Goal: Information Seeking & Learning: Check status

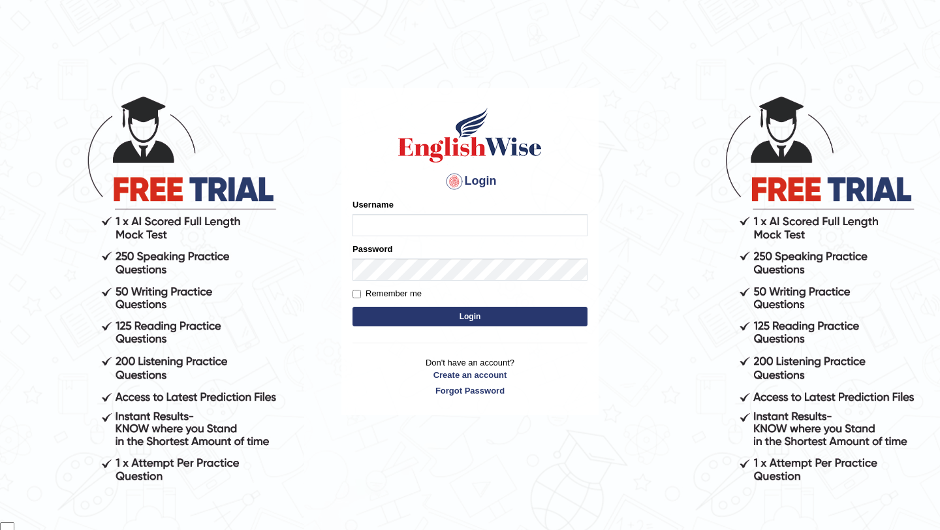
scroll to position [106, 0]
click at [512, 227] on input "Username" at bounding box center [469, 225] width 235 height 22
click at [418, 154] on img at bounding box center [470, 135] width 149 height 59
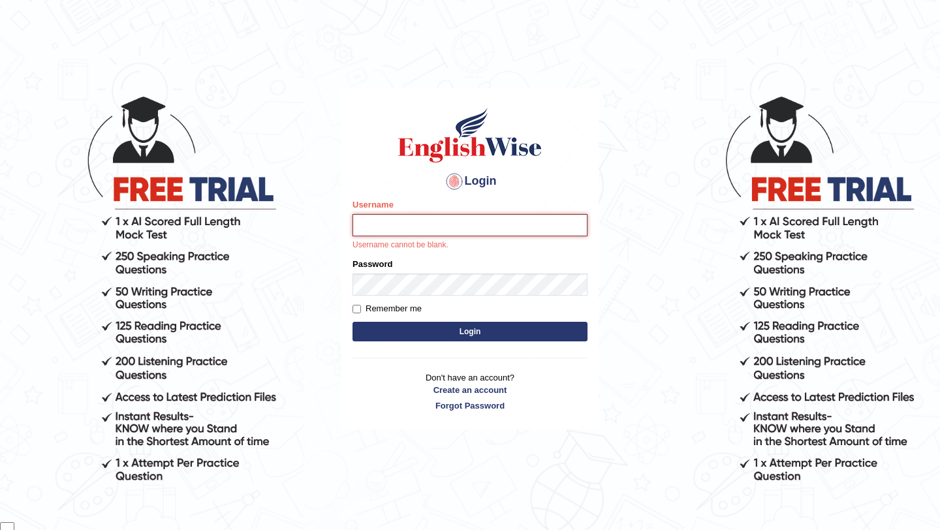
click at [420, 230] on input "Username" at bounding box center [469, 225] width 235 height 22
type input "samsubedi"
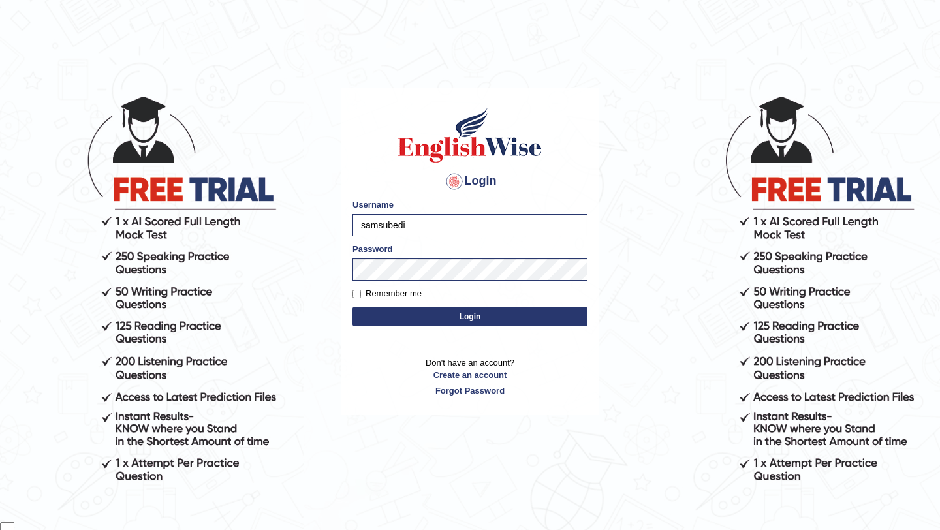
click at [459, 317] on button "Login" at bounding box center [469, 317] width 235 height 20
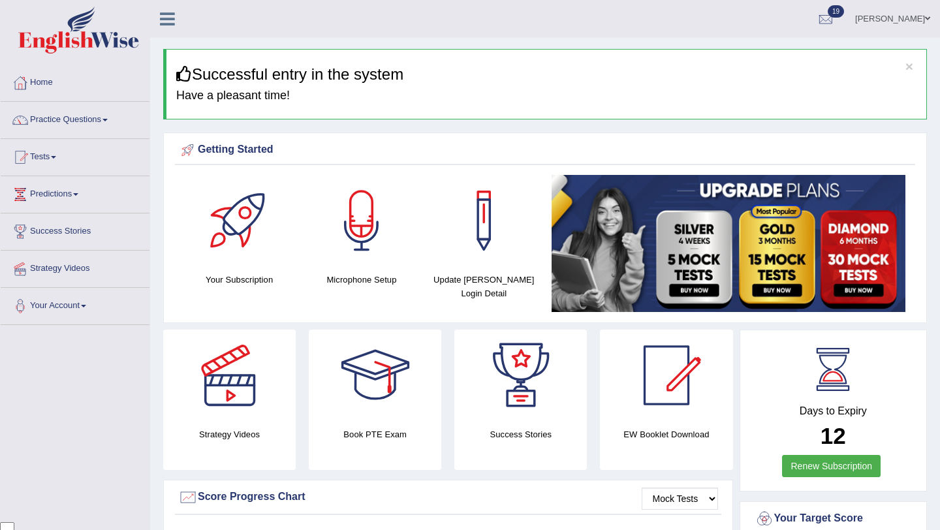
scroll to position [106, 0]
click at [117, 124] on link "Practice Questions" at bounding box center [75, 118] width 149 height 33
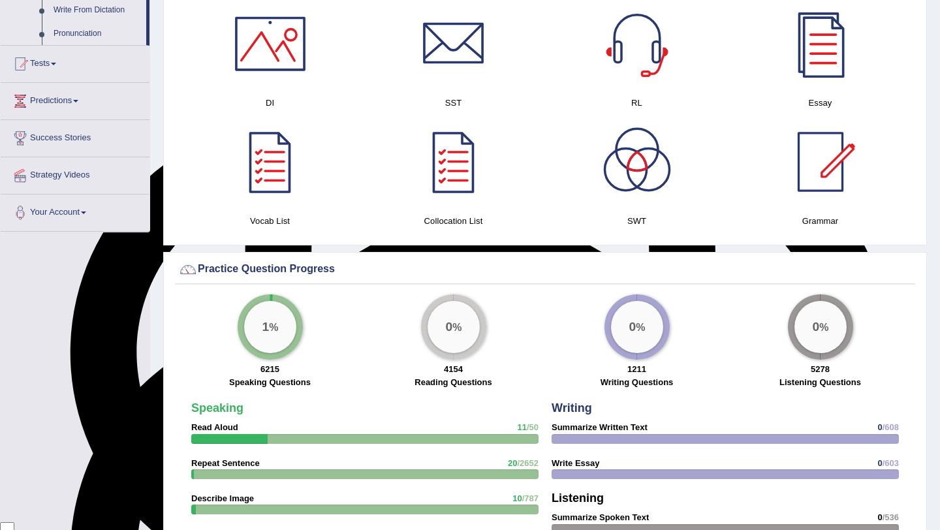
scroll to position [792, 0]
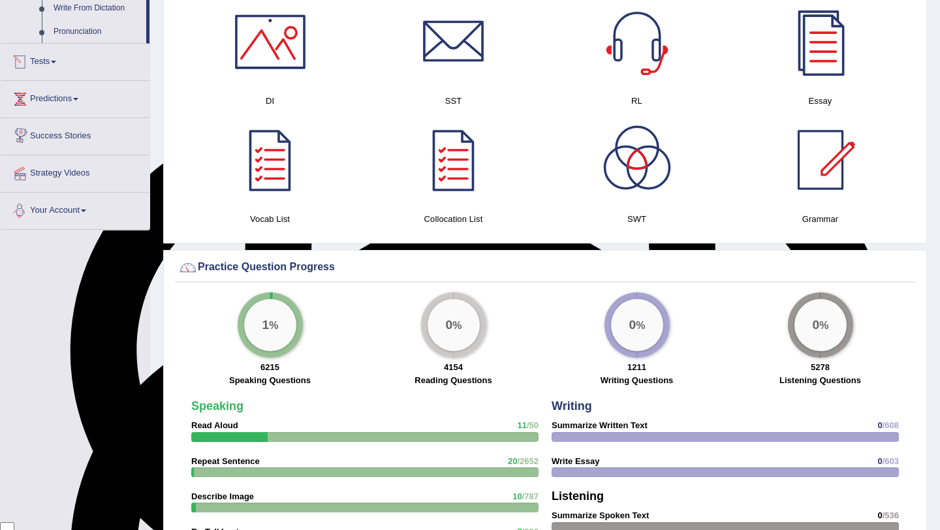
click at [63, 72] on link "Tests" at bounding box center [75, 60] width 149 height 33
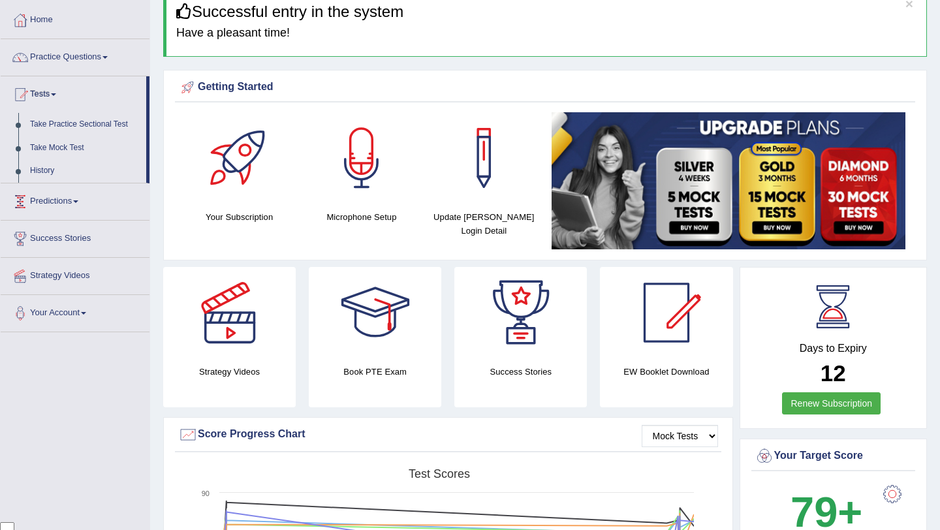
scroll to position [61, 0]
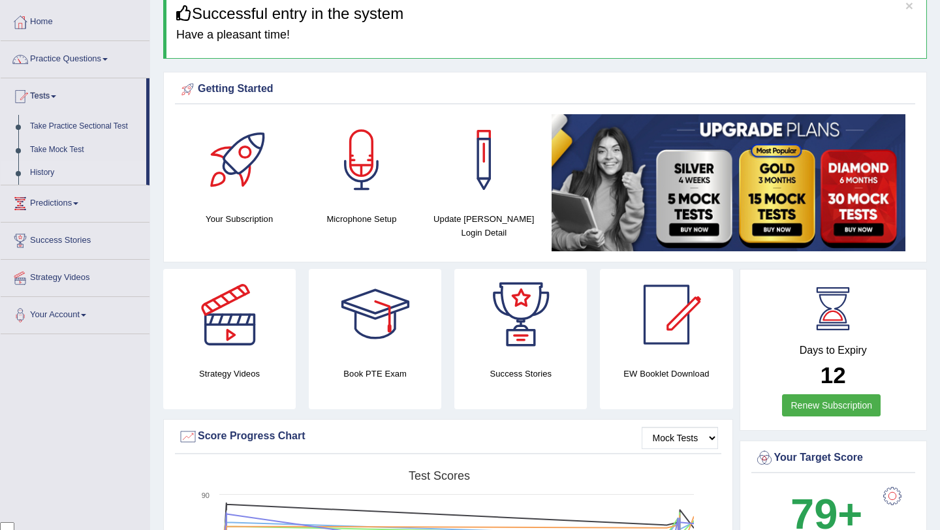
click at [61, 172] on link "History" at bounding box center [85, 172] width 122 height 23
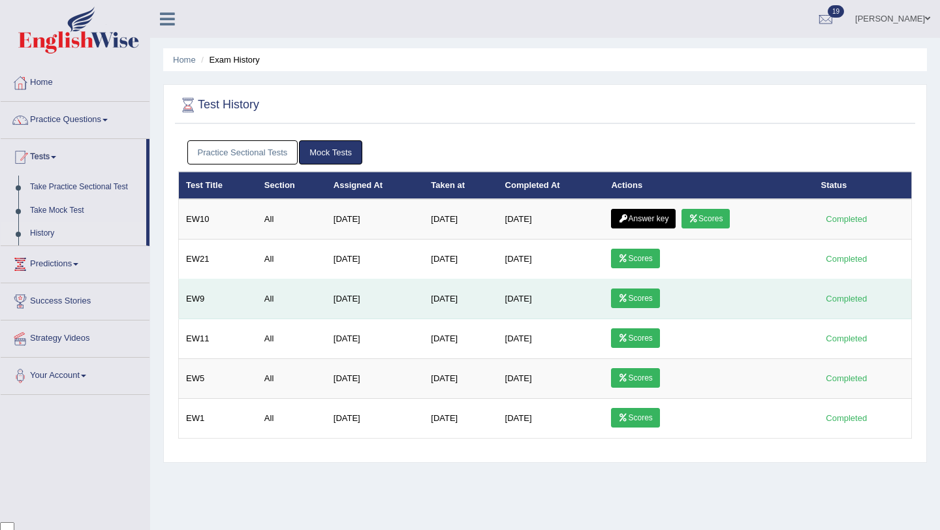
scroll to position [106, 0]
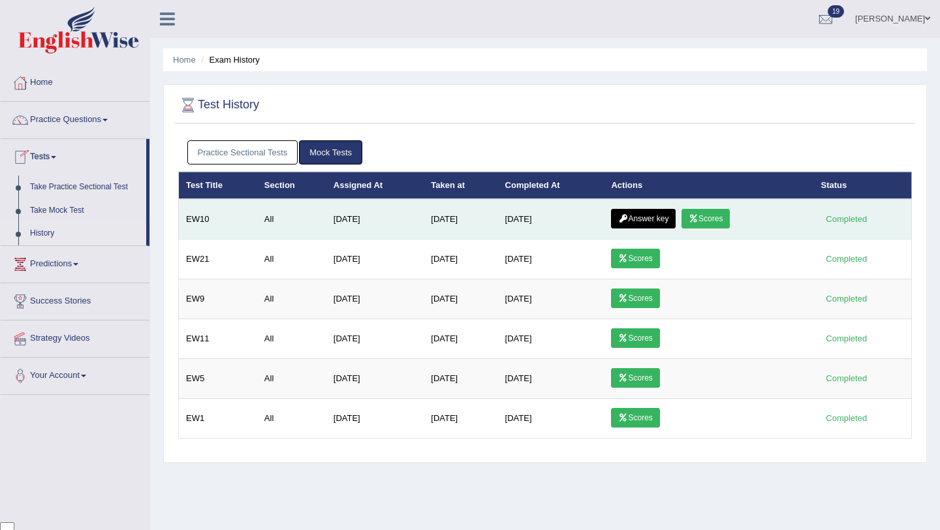
click at [659, 216] on link "Answer key" at bounding box center [643, 219] width 65 height 20
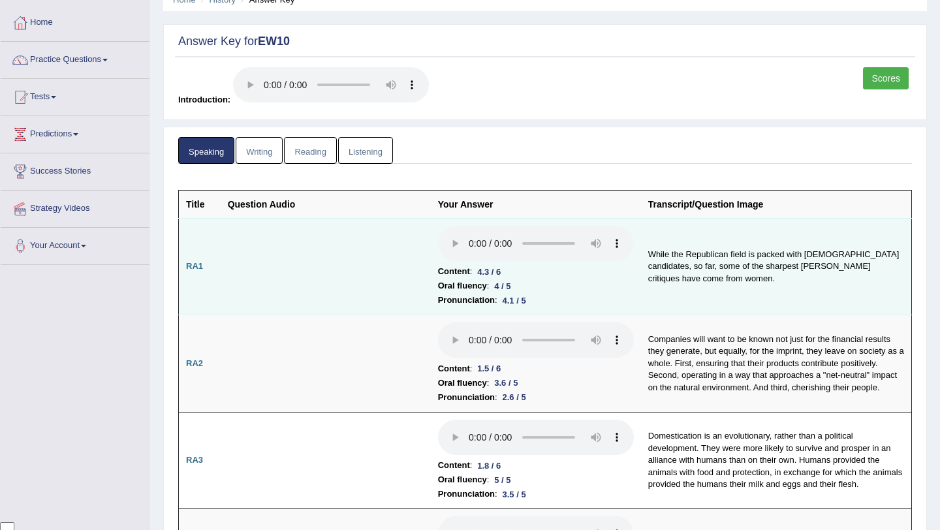
scroll to position [23, 0]
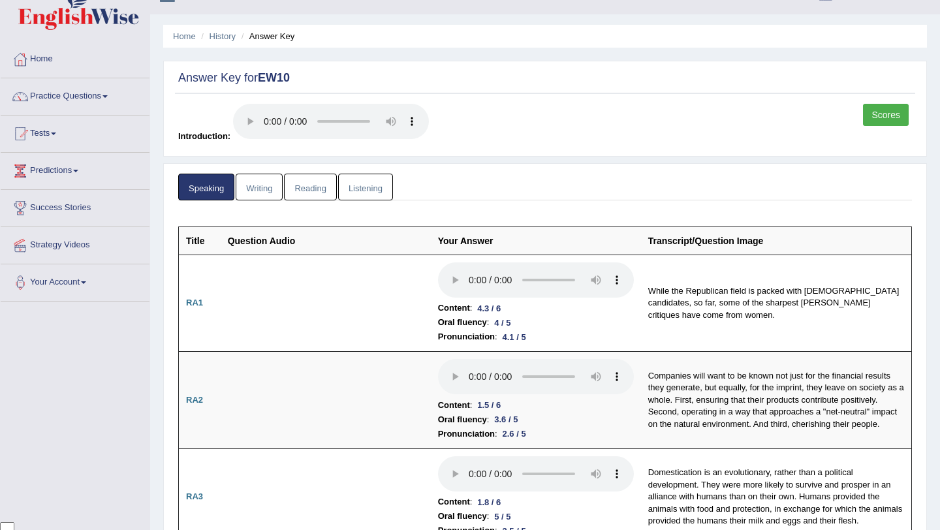
click at [270, 185] on link "Writing" at bounding box center [259, 187] width 47 height 27
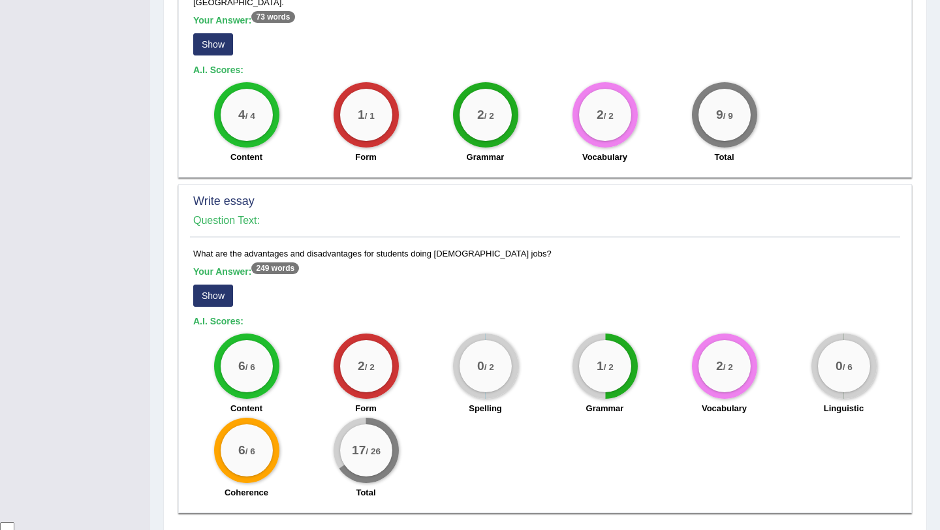
scroll to position [888, 0]
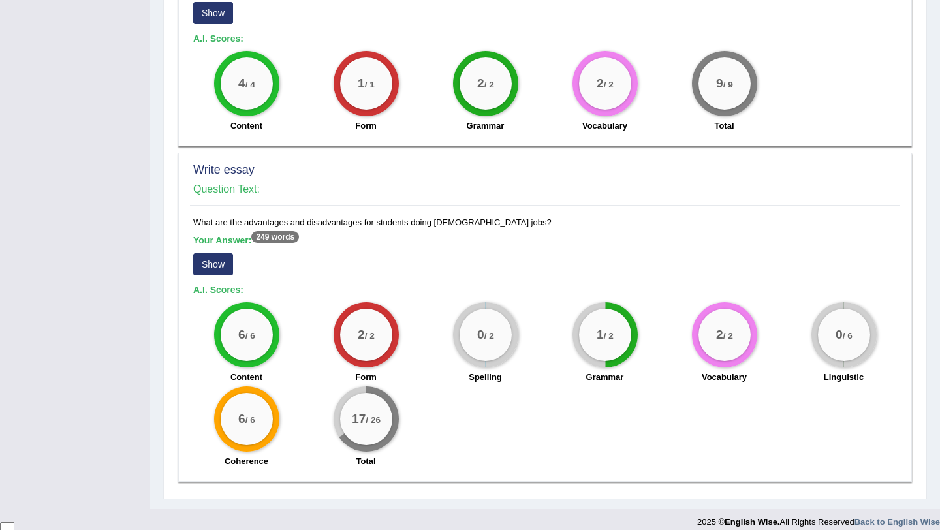
click at [221, 260] on button "Show" at bounding box center [213, 264] width 40 height 22
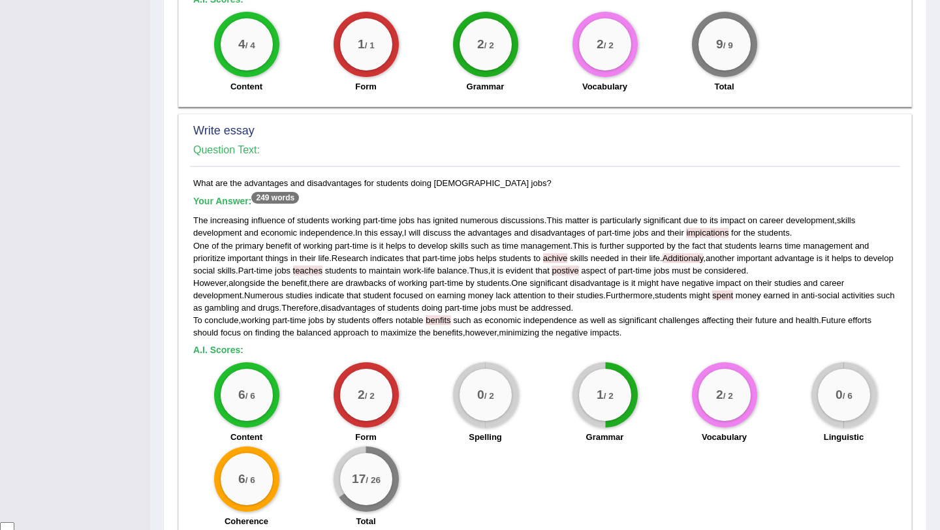
scroll to position [928, 0]
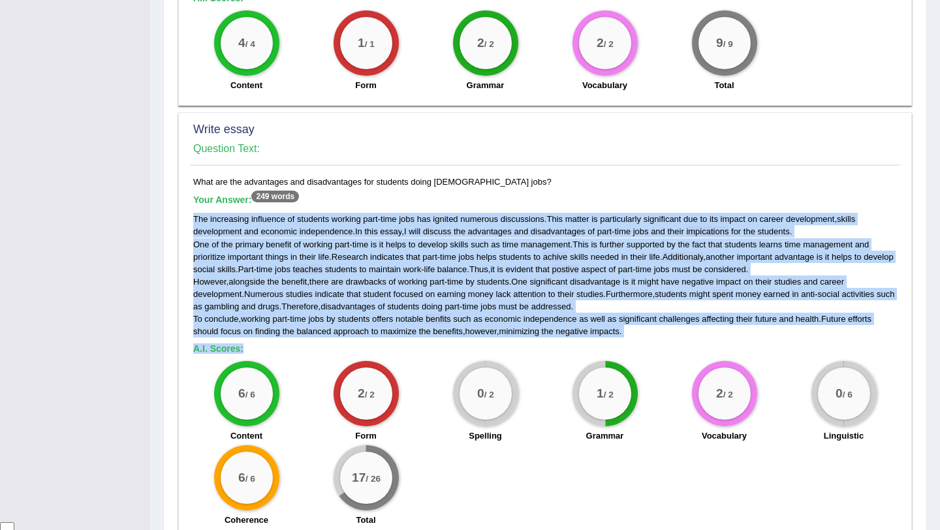
drag, startPoint x: 194, startPoint y: 209, endPoint x: 678, endPoint y: 335, distance: 499.8
type textarea "The increasing influence of students working part-time jobs has ignited numerou…"
click at [678, 335] on div "What are the advantages and disadvantages for students doing part-time jobs? Yo…" at bounding box center [545, 355] width 710 height 358
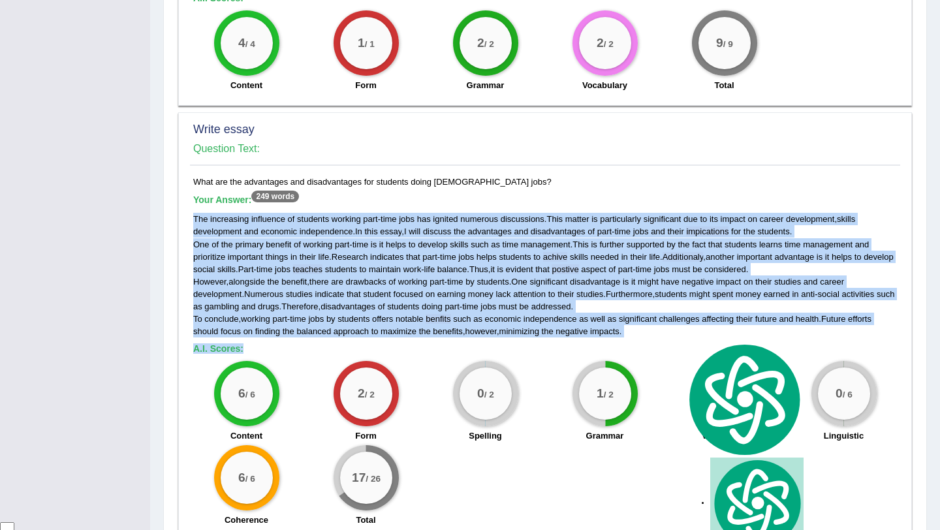
click at [661, 321] on div "The increasing influence of students working part - time jobs has ignited numer…" at bounding box center [545, 275] width 704 height 125
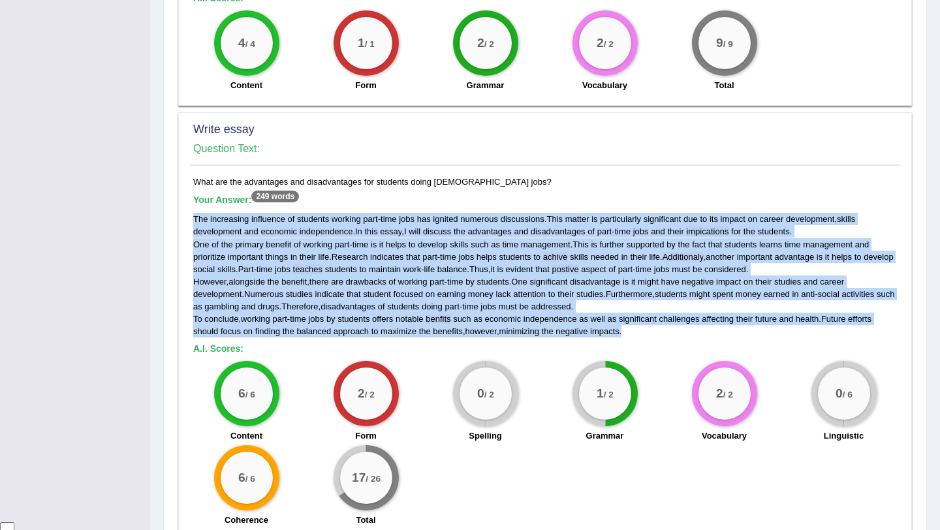
drag, startPoint x: 195, startPoint y: 210, endPoint x: 636, endPoint y: 320, distance: 454.8
click at [636, 320] on div "The increasing influence of students working part - time jobs has ignited numer…" at bounding box center [545, 275] width 704 height 125
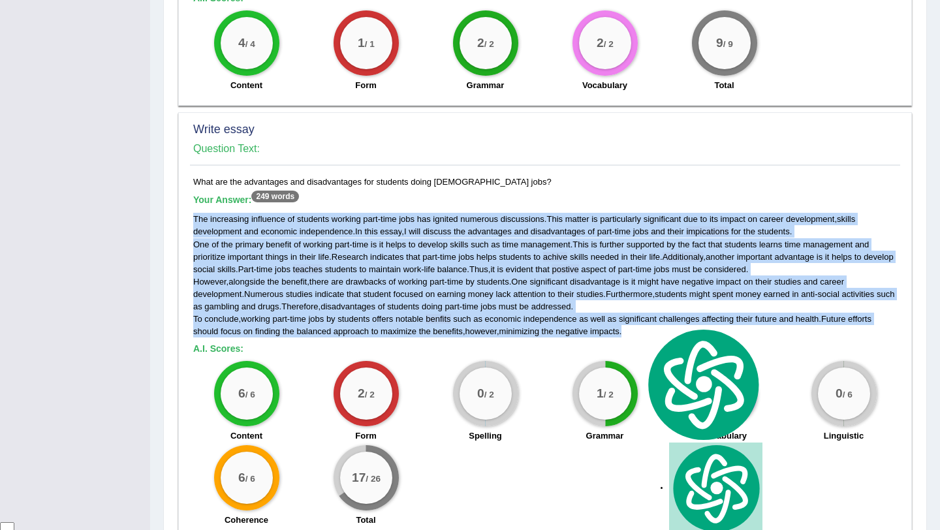
copy div "The increasing influence of students working part - time jobs has ignited numer…"
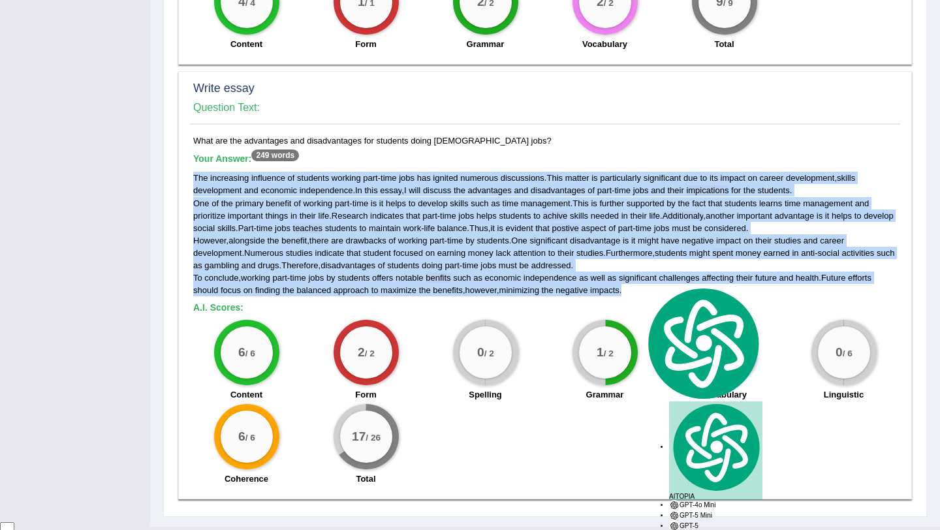
scroll to position [987, 0]
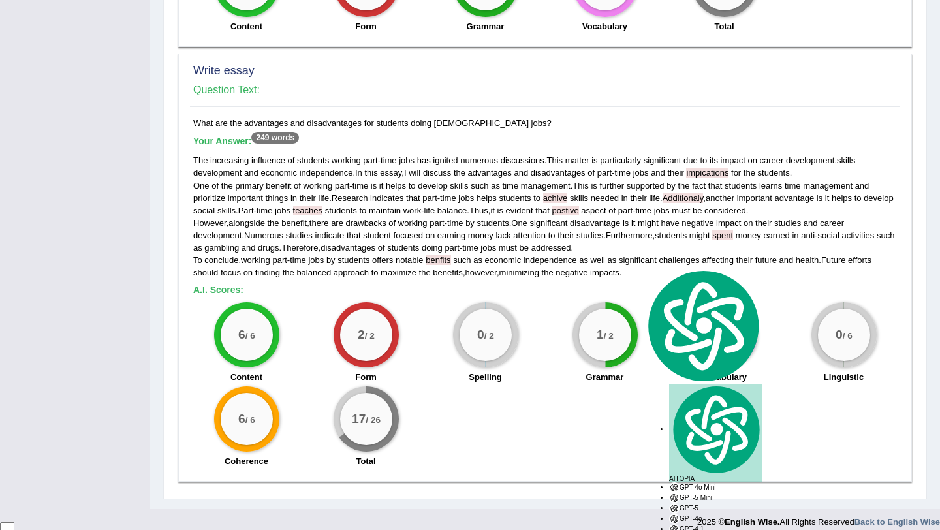
click at [483, 426] on div "6 / 6 Content 2 / 2 Form 0 / 2 Spelling 1 / 2 Grammar 2 / 2 Vocabulary 0 / 6 Li…" at bounding box center [545, 386] width 717 height 168
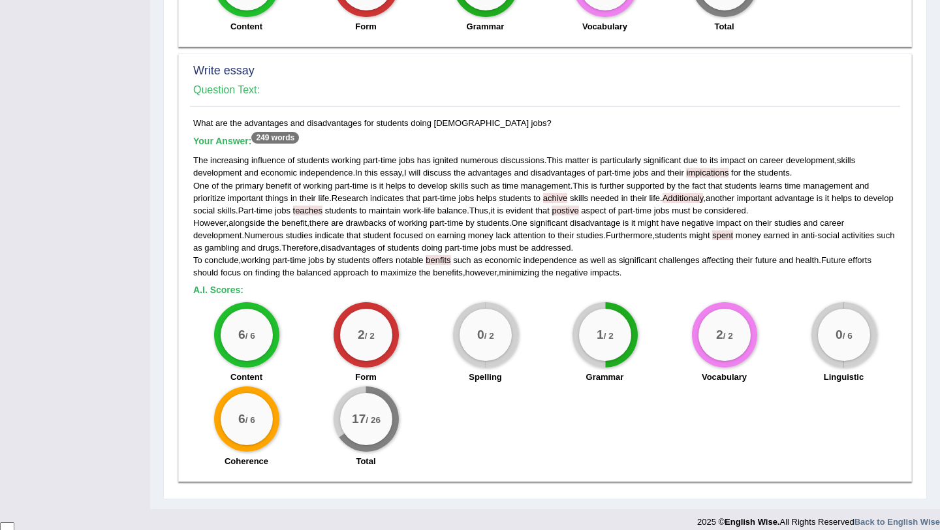
drag, startPoint x: 195, startPoint y: 280, endPoint x: 426, endPoint y: 410, distance: 265.1
click at [426, 410] on div "What are the advantages and disadvantages for students doing part-time jobs? Yo…" at bounding box center [545, 296] width 710 height 358
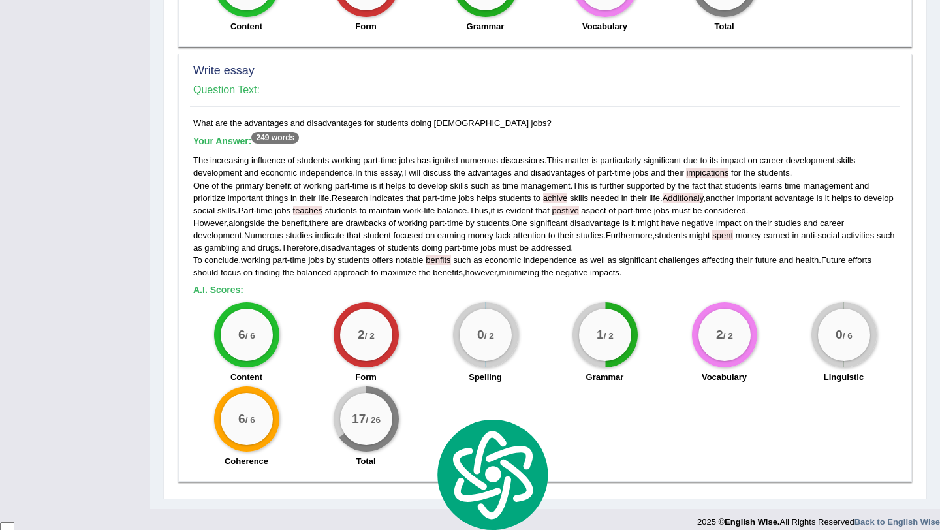
copy div "A.I. Scores: 6 / 6 Content 2 / 2 Form 0 / 2 Spelling 1 / 2 Grammar 2 / 2 Vocabu…"
